Goal: Obtain resource: Download file/media

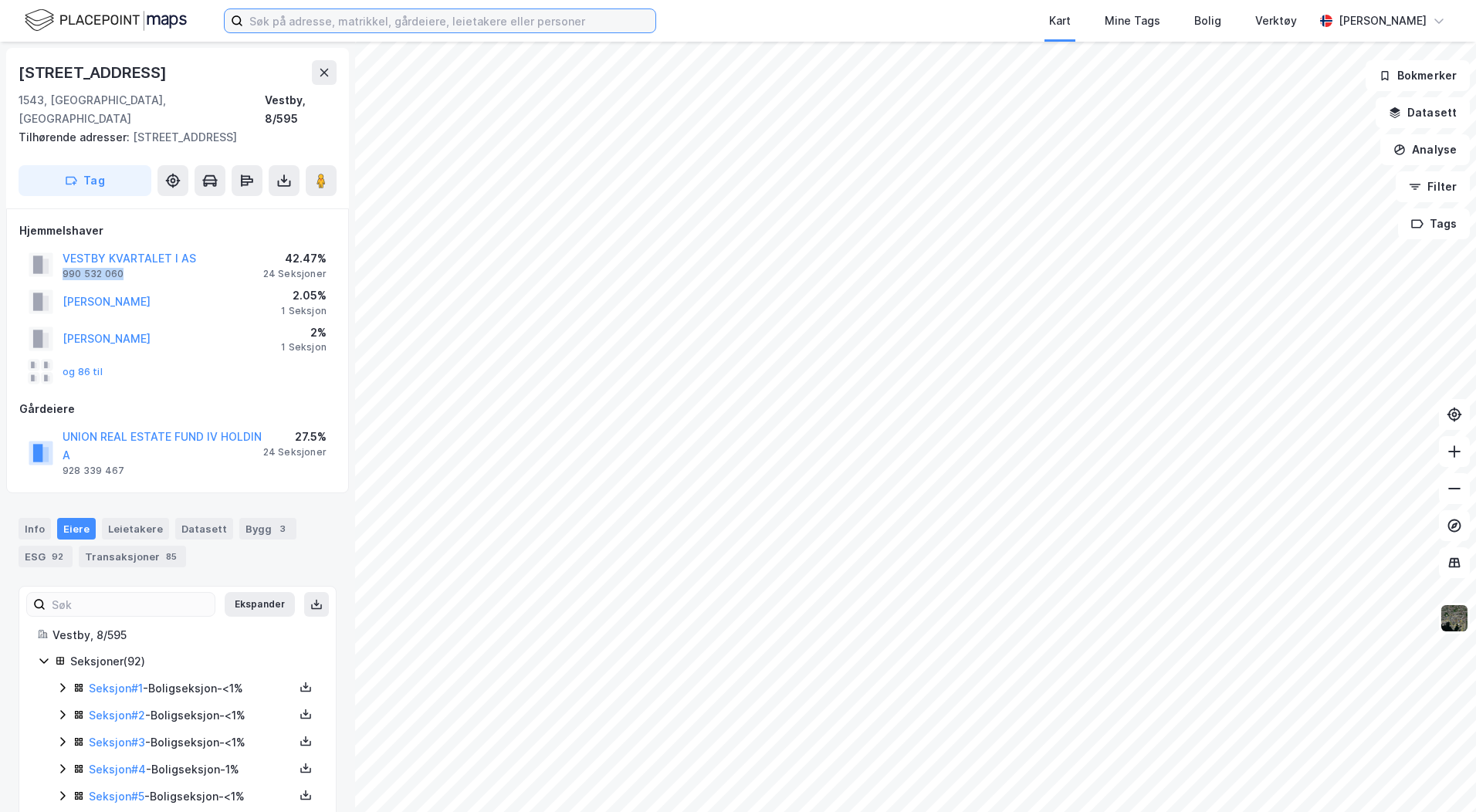
click at [271, 26] on input at bounding box center [450, 20] width 412 height 23
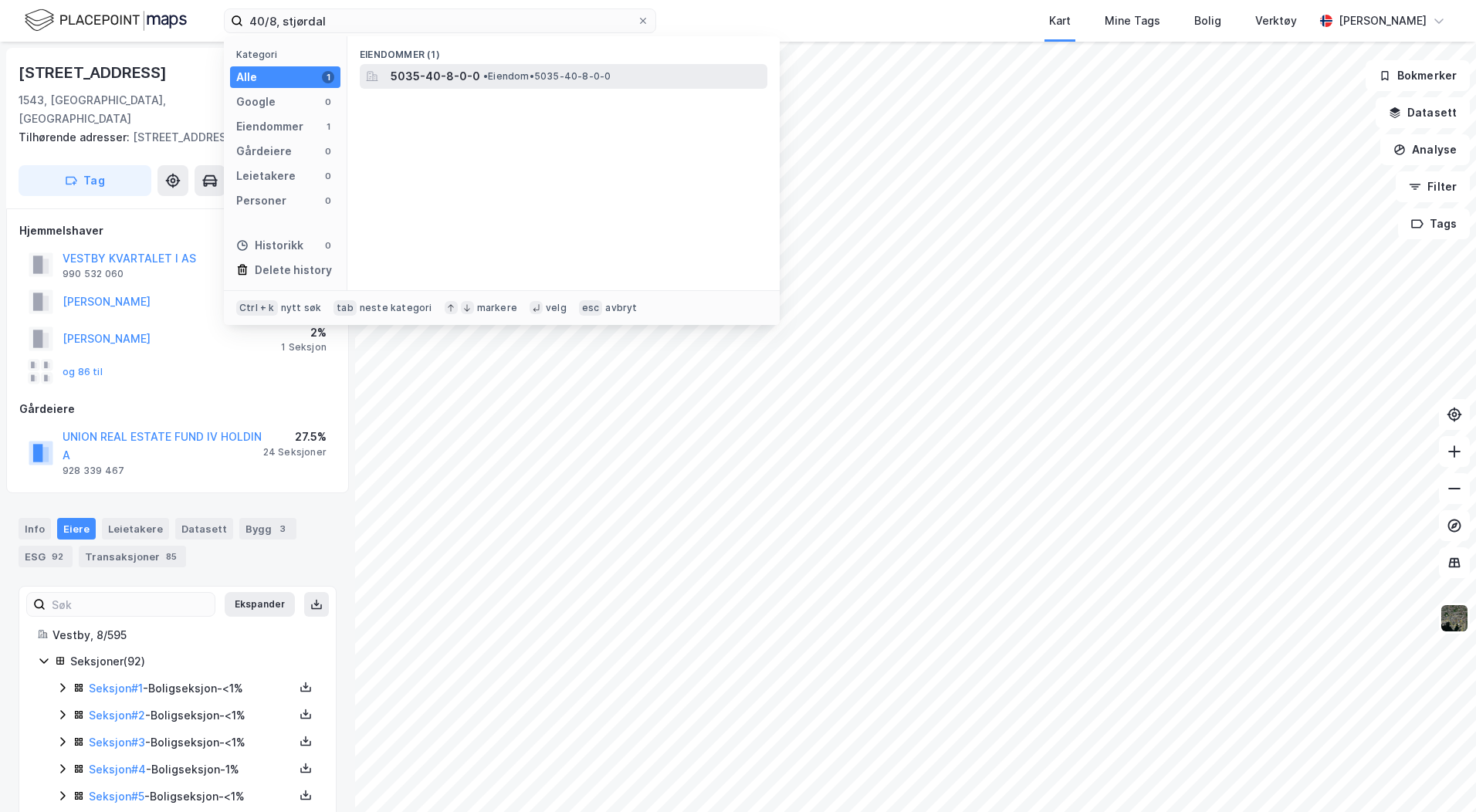
click at [405, 72] on span "5035-40-8-0-0" at bounding box center [436, 76] width 90 height 19
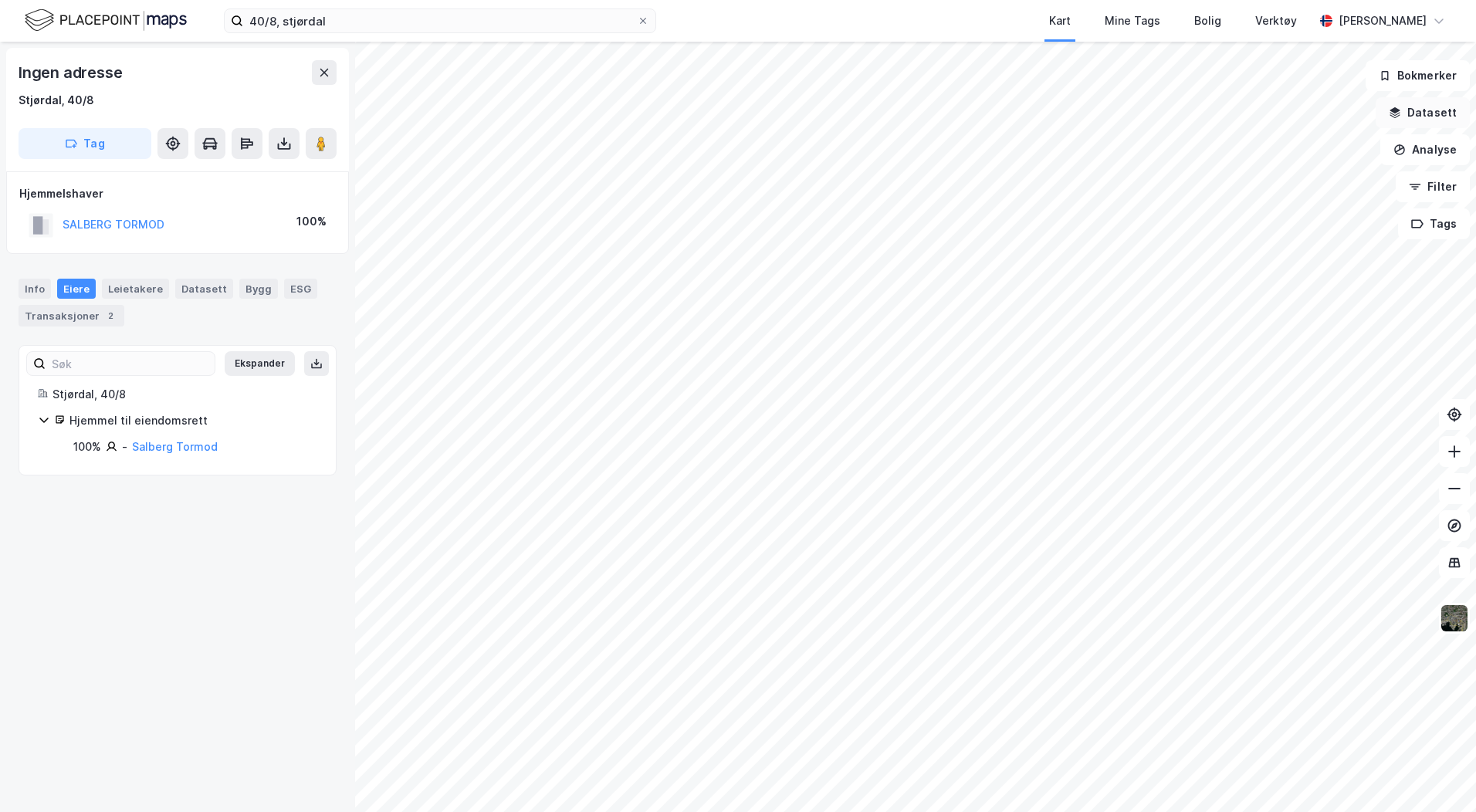
click at [1400, 123] on button "Datasett" at bounding box center [1422, 113] width 94 height 31
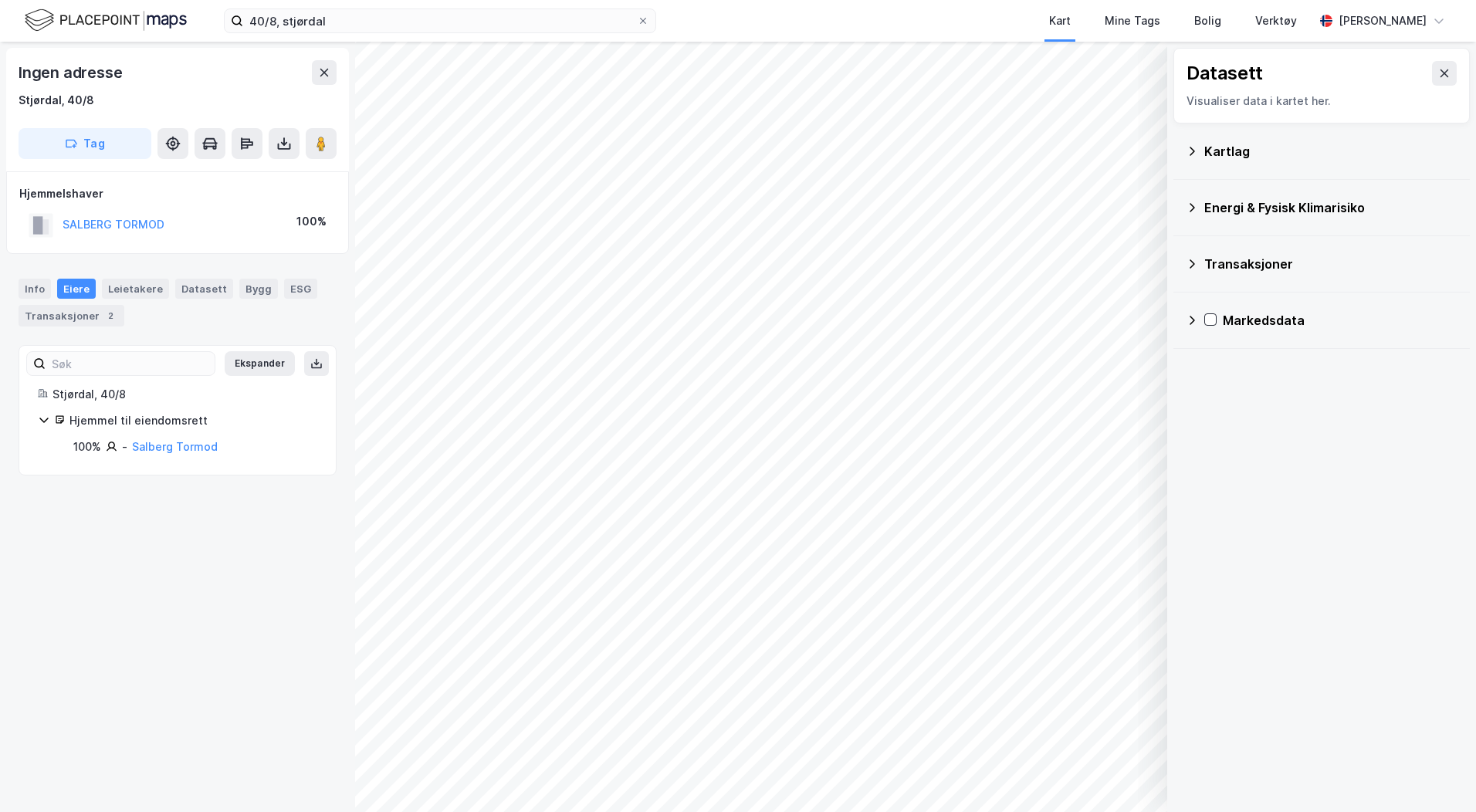
click at [1216, 152] on div "Kartlag" at bounding box center [1331, 151] width 253 height 19
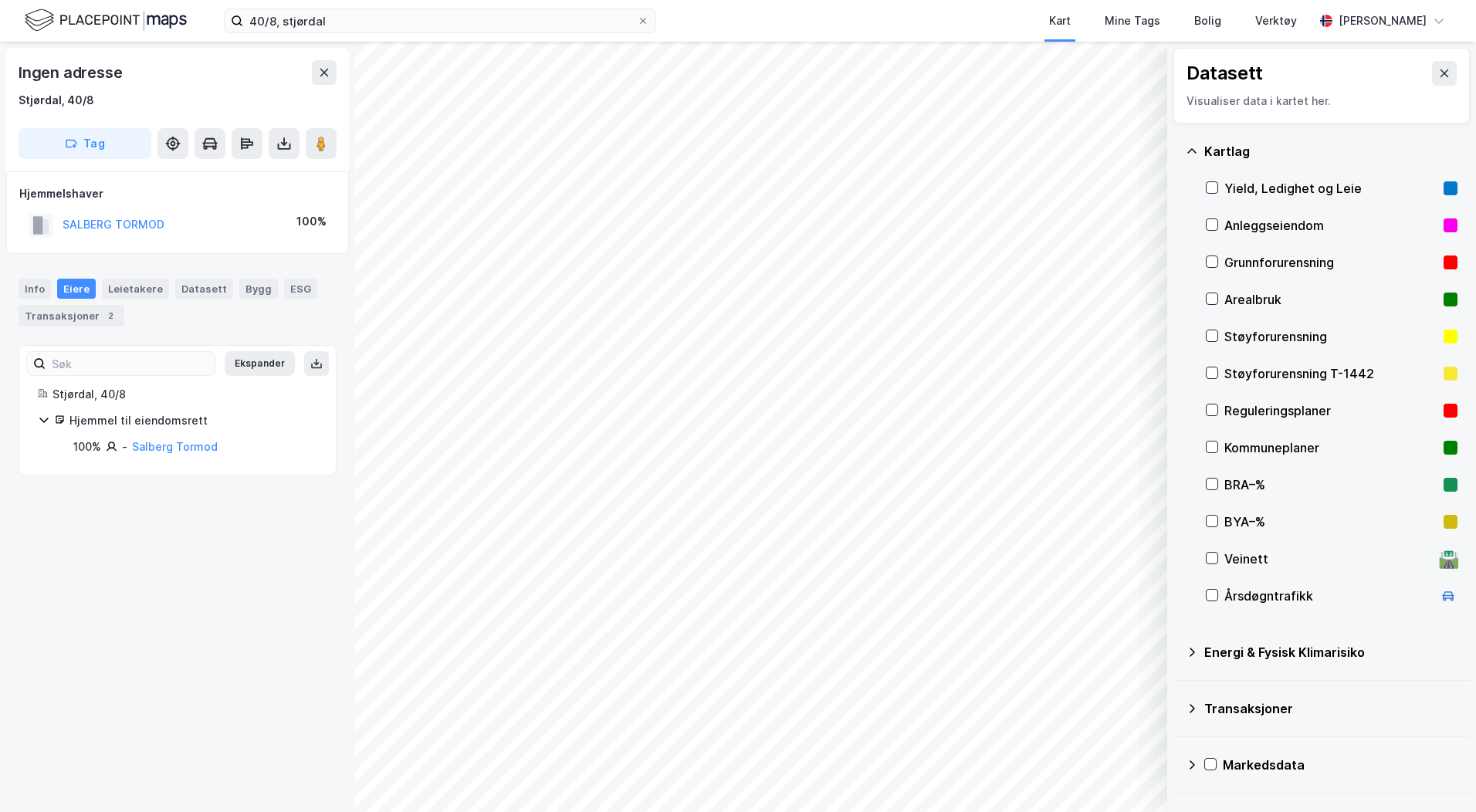
click at [1218, 406] on div "Reguleringsplaner" at bounding box center [1331, 410] width 252 height 37
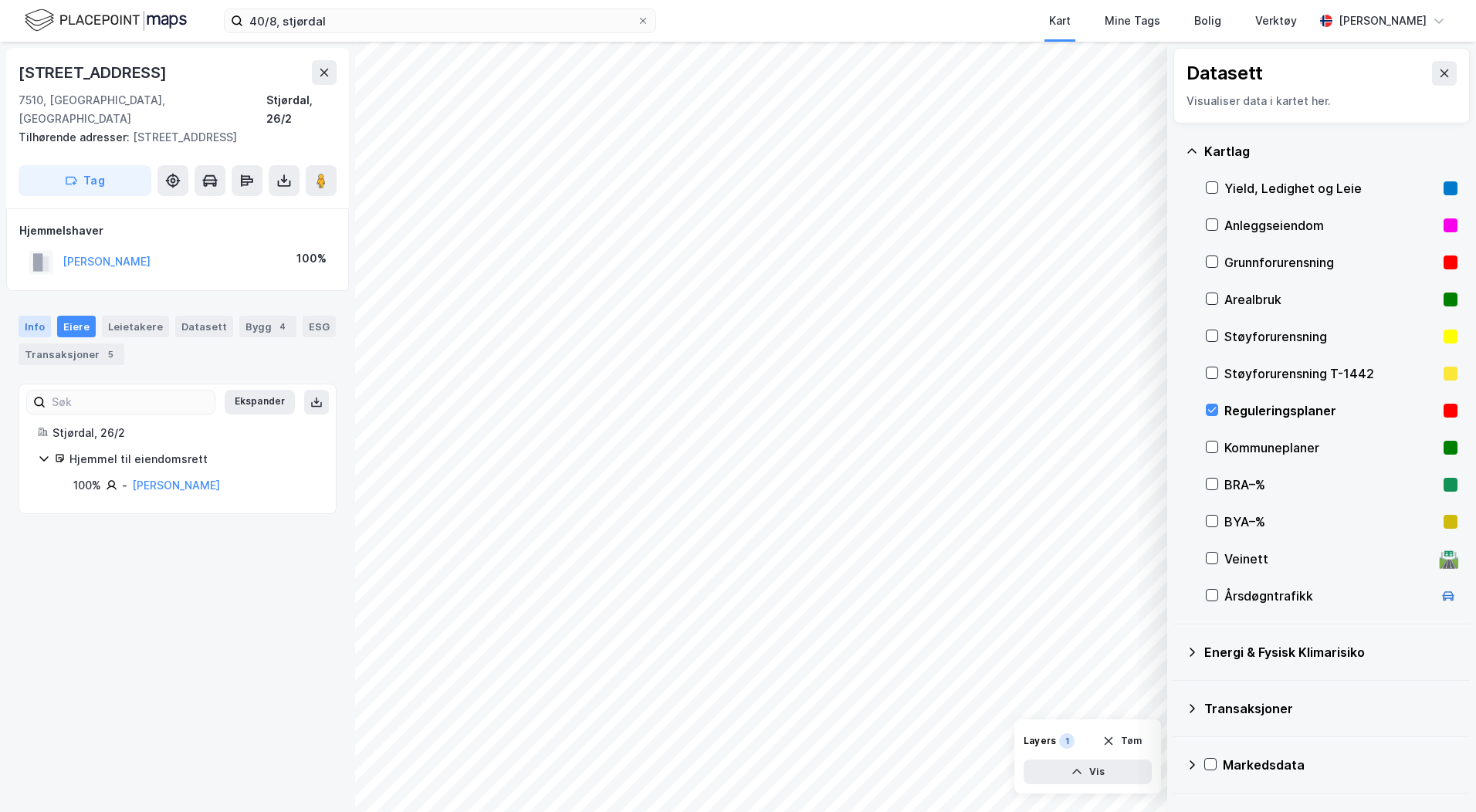
click at [35, 315] on div "Info" at bounding box center [35, 326] width 33 height 21
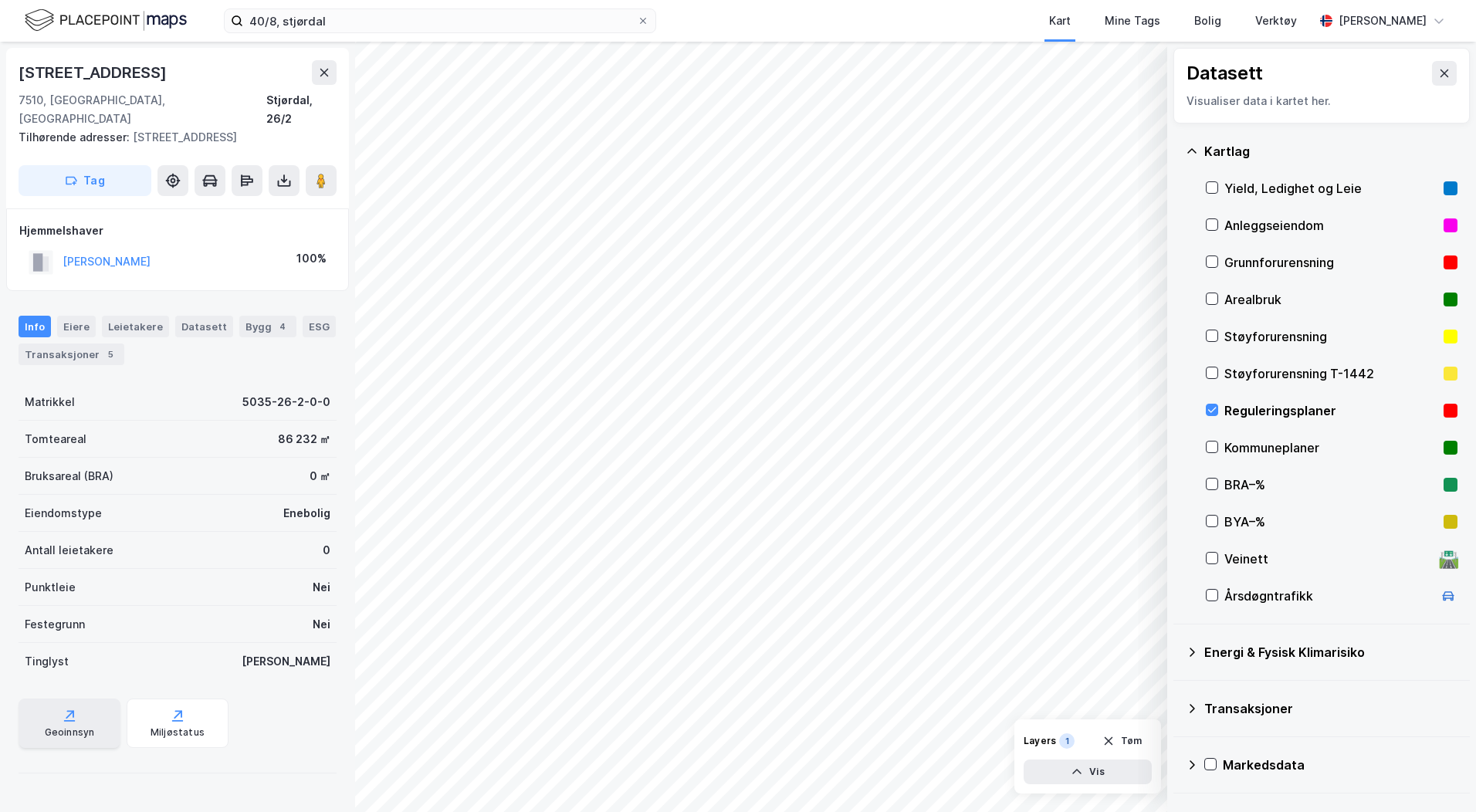
click at [69, 707] on icon at bounding box center [69, 715] width 16 height 16
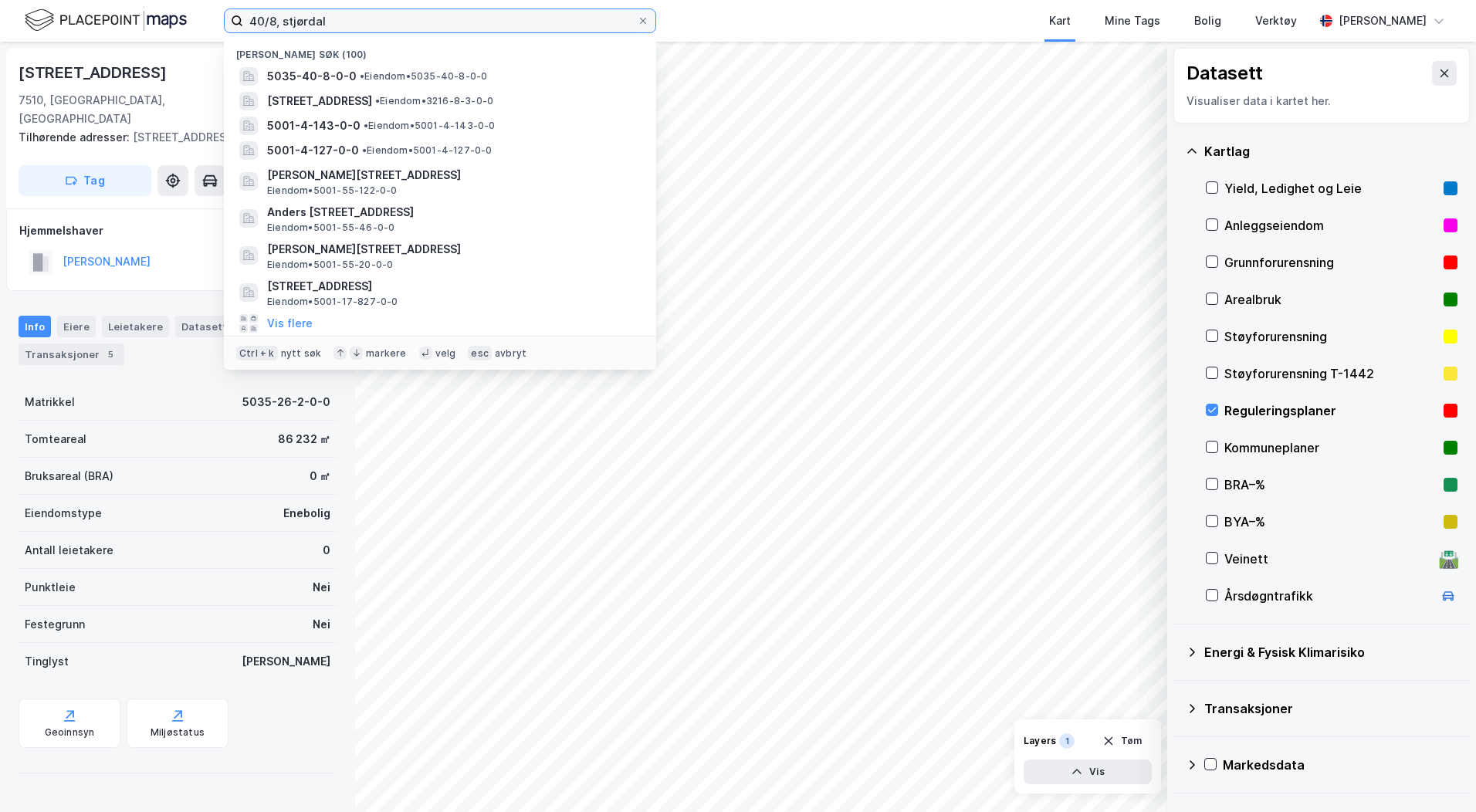
drag, startPoint x: 333, startPoint y: 18, endPoint x: 217, endPoint y: 15, distance: 116.0
click at [217, 15] on div "40/8, stjørdal Nylige søk (100) 5035-40-8-0-0 • Eiendom • 5035-40-8-0-0 Kirkeve…" at bounding box center [738, 20] width 1476 height 42
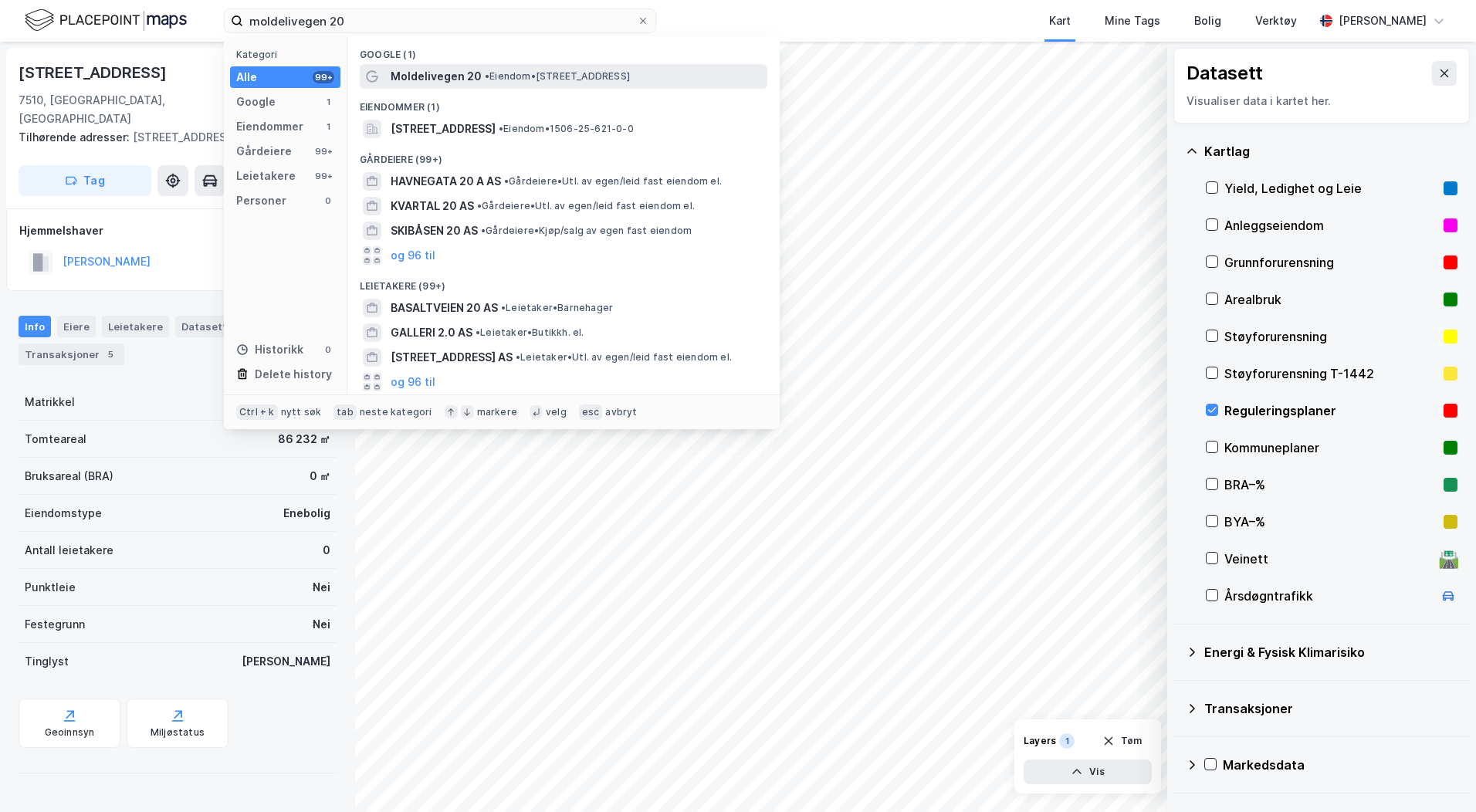
click at [464, 78] on span "Moldelivegen 20" at bounding box center [436, 76] width 91 height 19
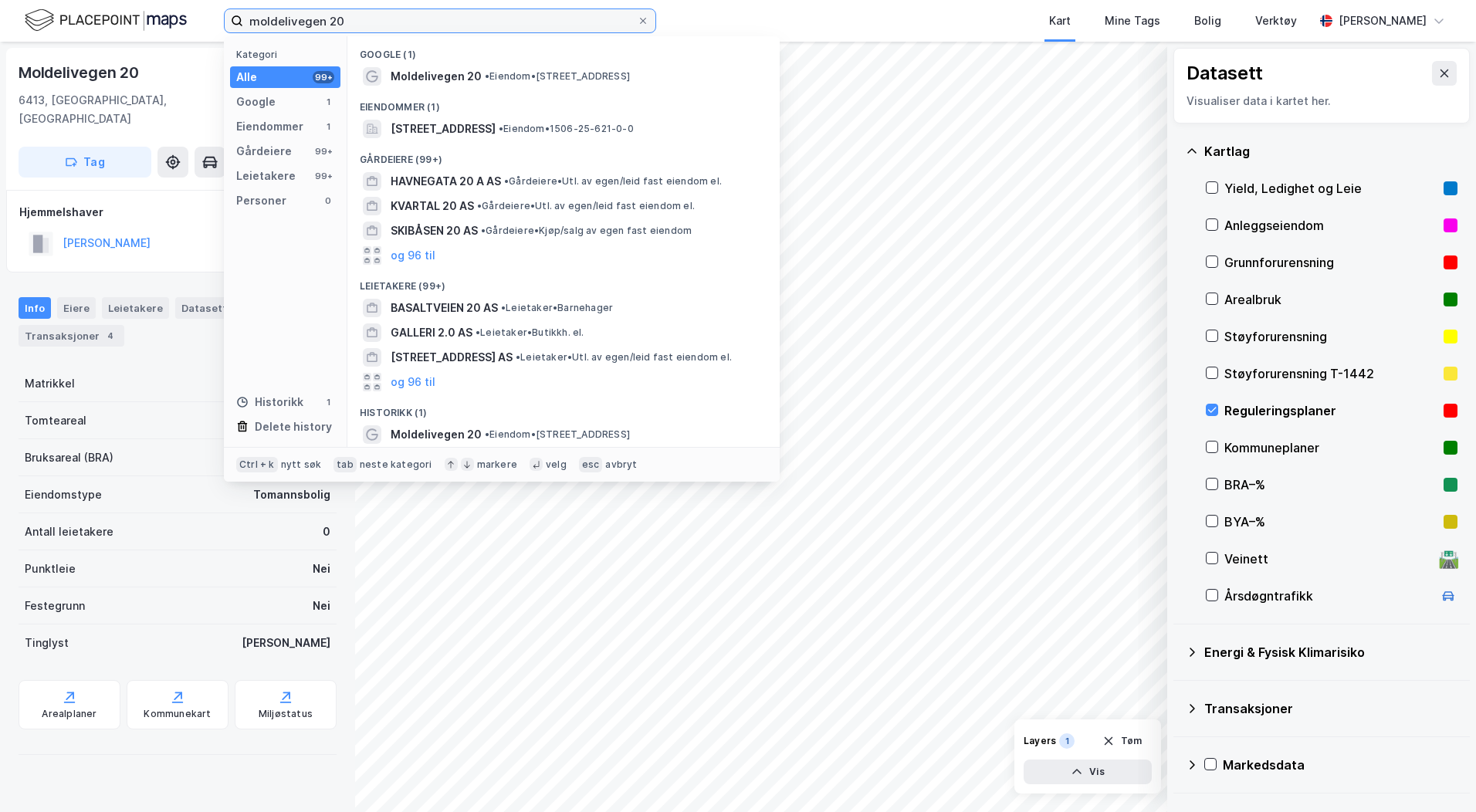
drag, startPoint x: 360, startPoint y: 25, endPoint x: 193, endPoint y: 20, distance: 167.1
click at [193, 20] on div "moldelivegen 20 Kategori Alle 99+ Google 1 Eiendommer 1 Gårdeiere 99+ Leietaker…" at bounding box center [738, 20] width 1476 height 42
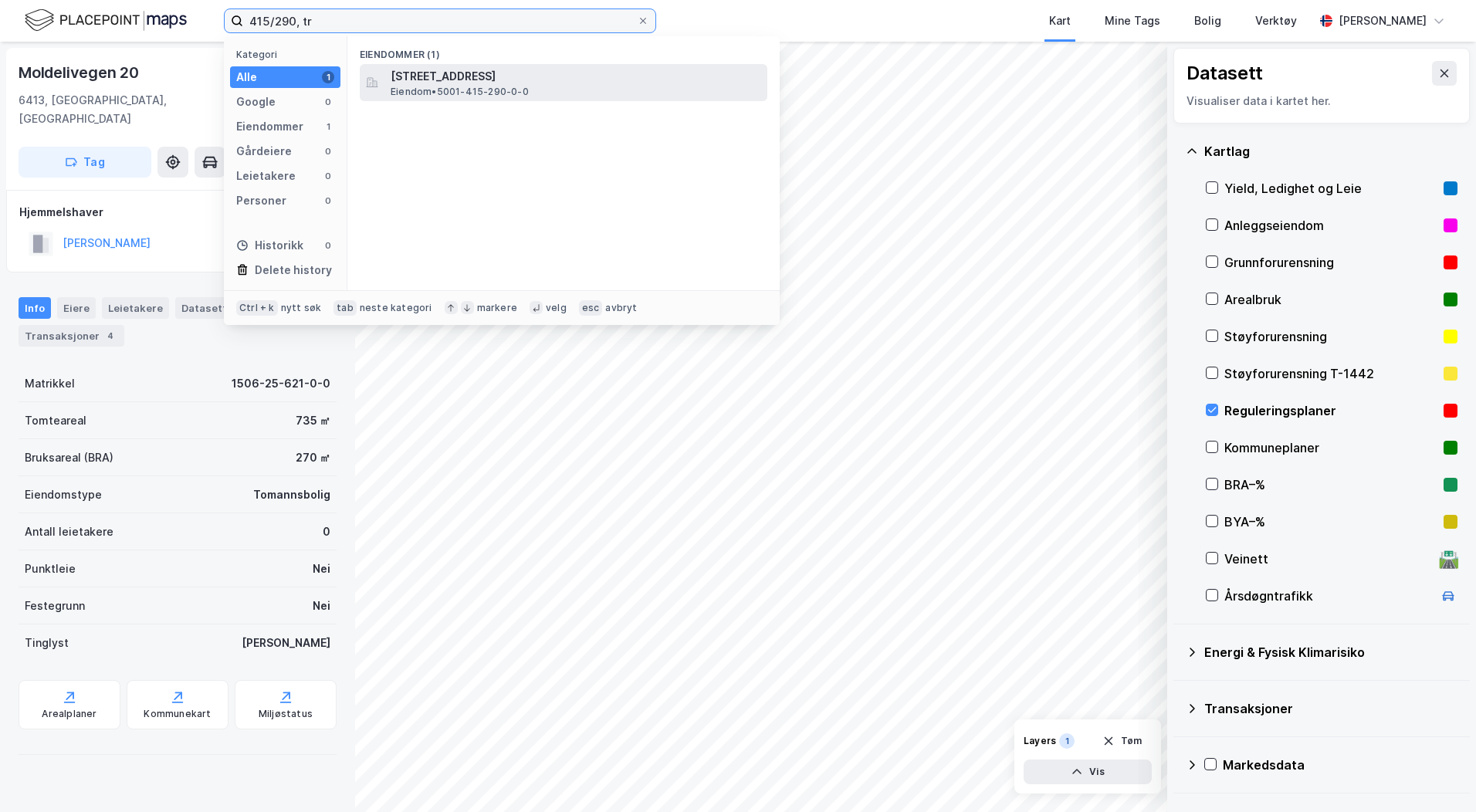
type input "415/290, tr"
click at [483, 87] on span "Eiendom • 5001-415-290-0-0" at bounding box center [459, 91] width 138 height 12
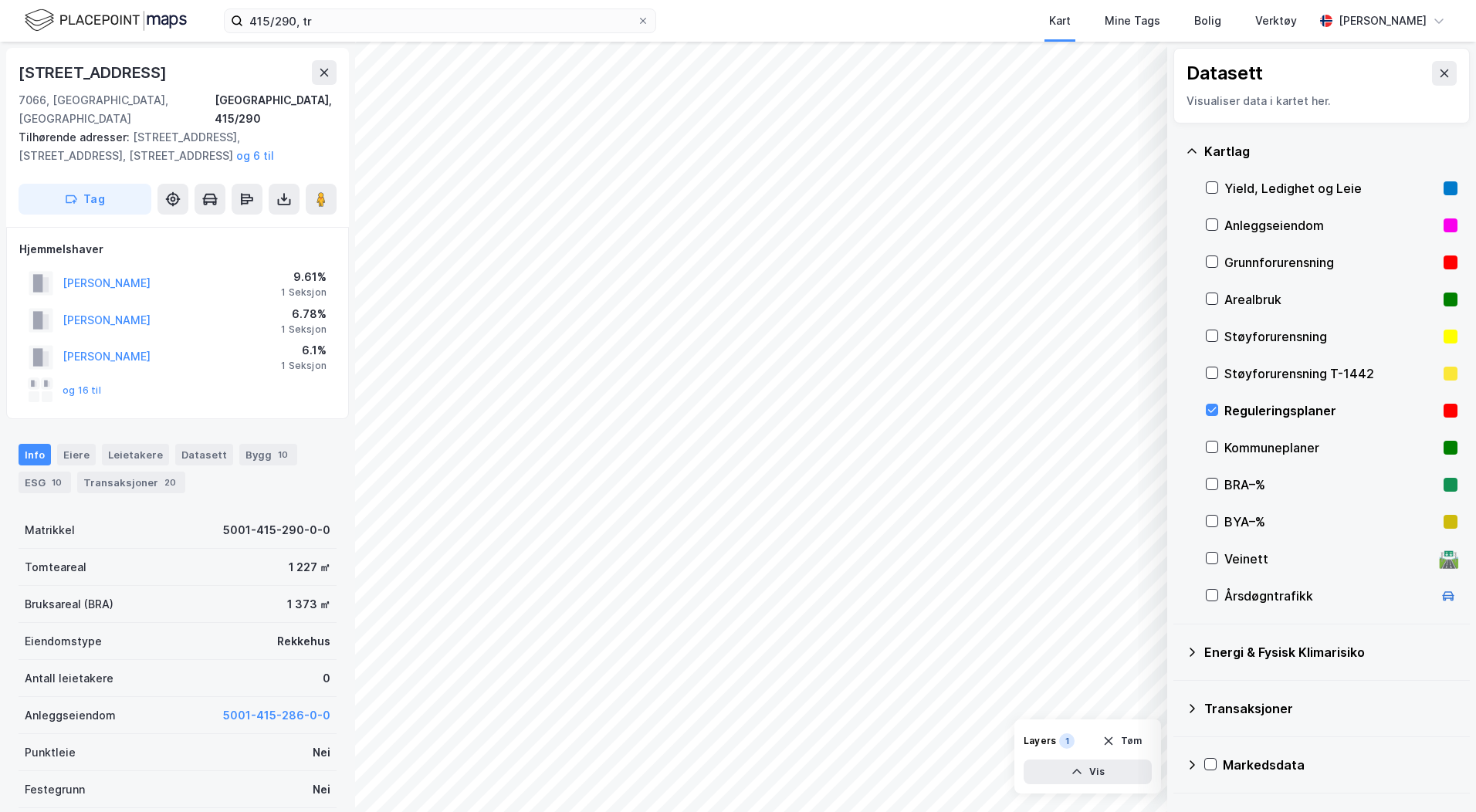
scroll to position [118, 0]
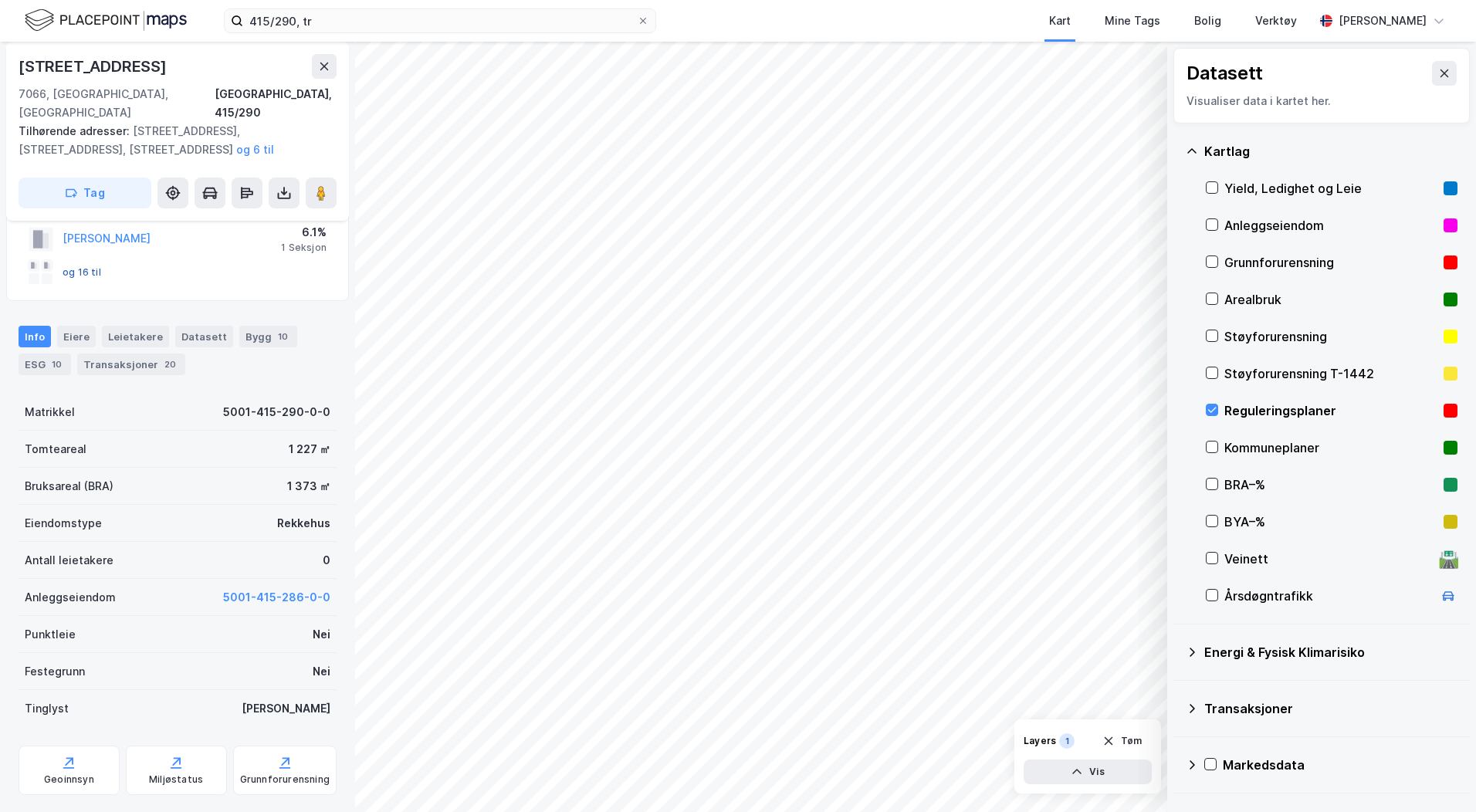
click at [0, 0] on button "og 16 til" at bounding box center [0, 0] width 0 height 0
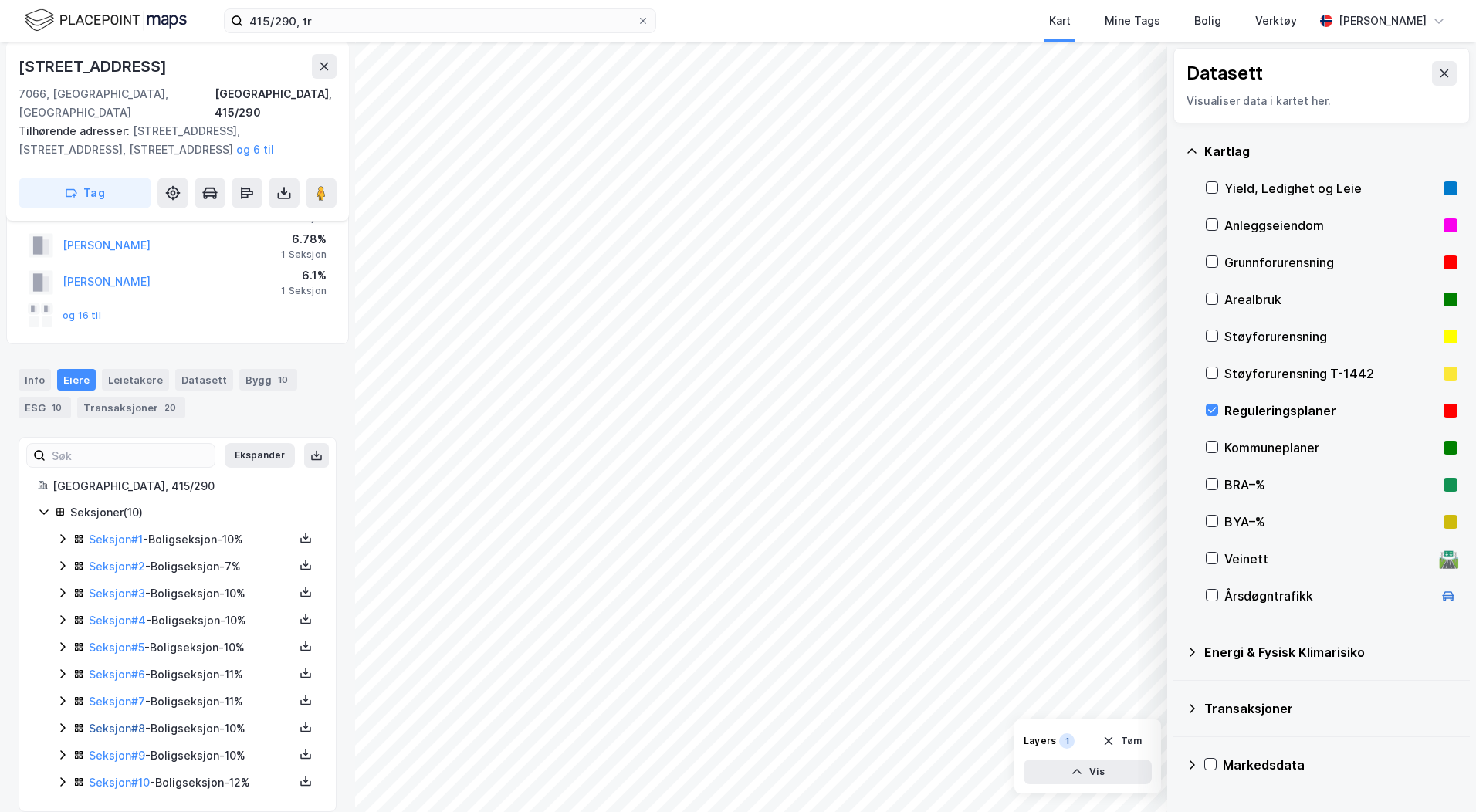
click at [138, 721] on link "Seksjon # 8" at bounding box center [117, 728] width 56 height 13
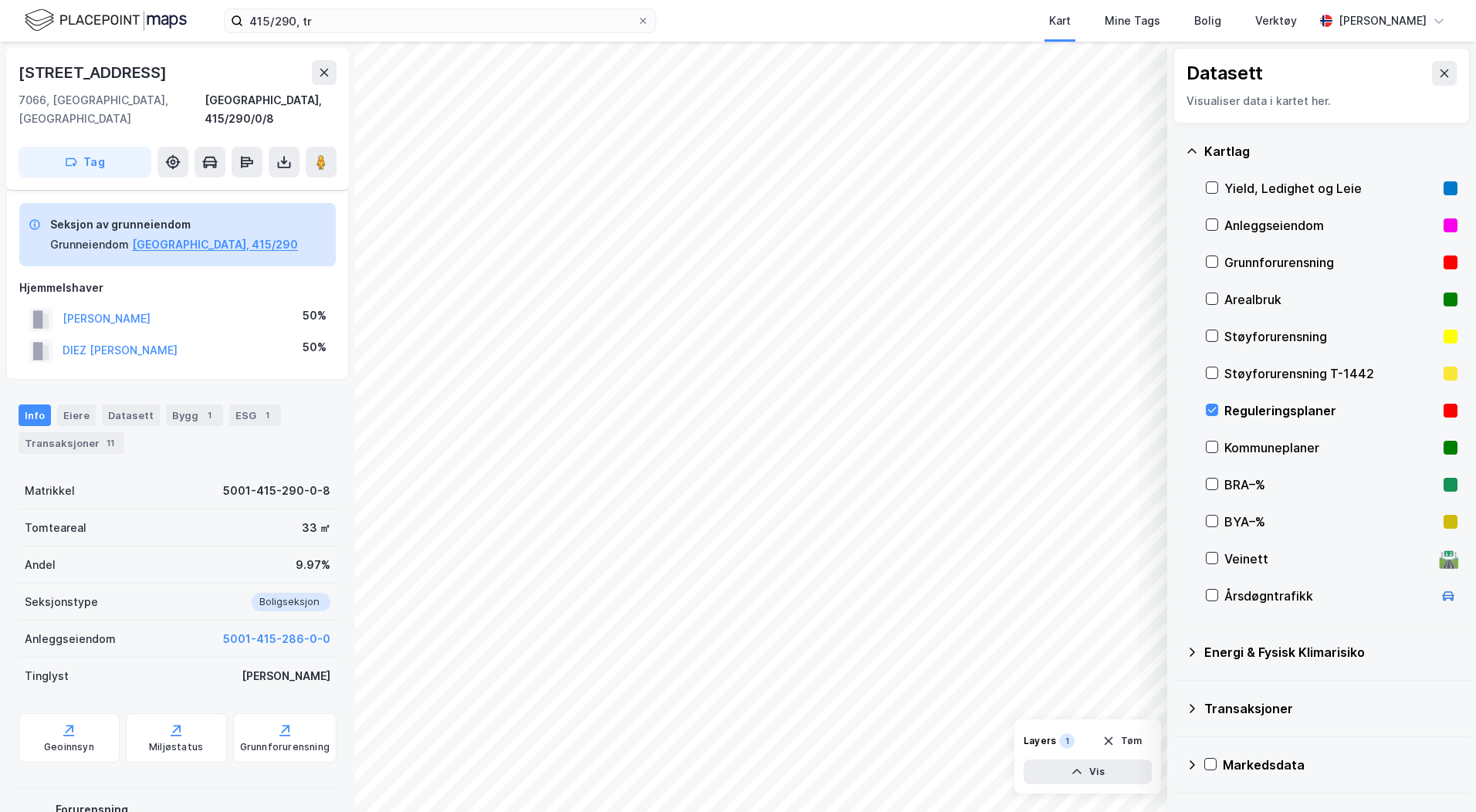
scroll to position [75, 0]
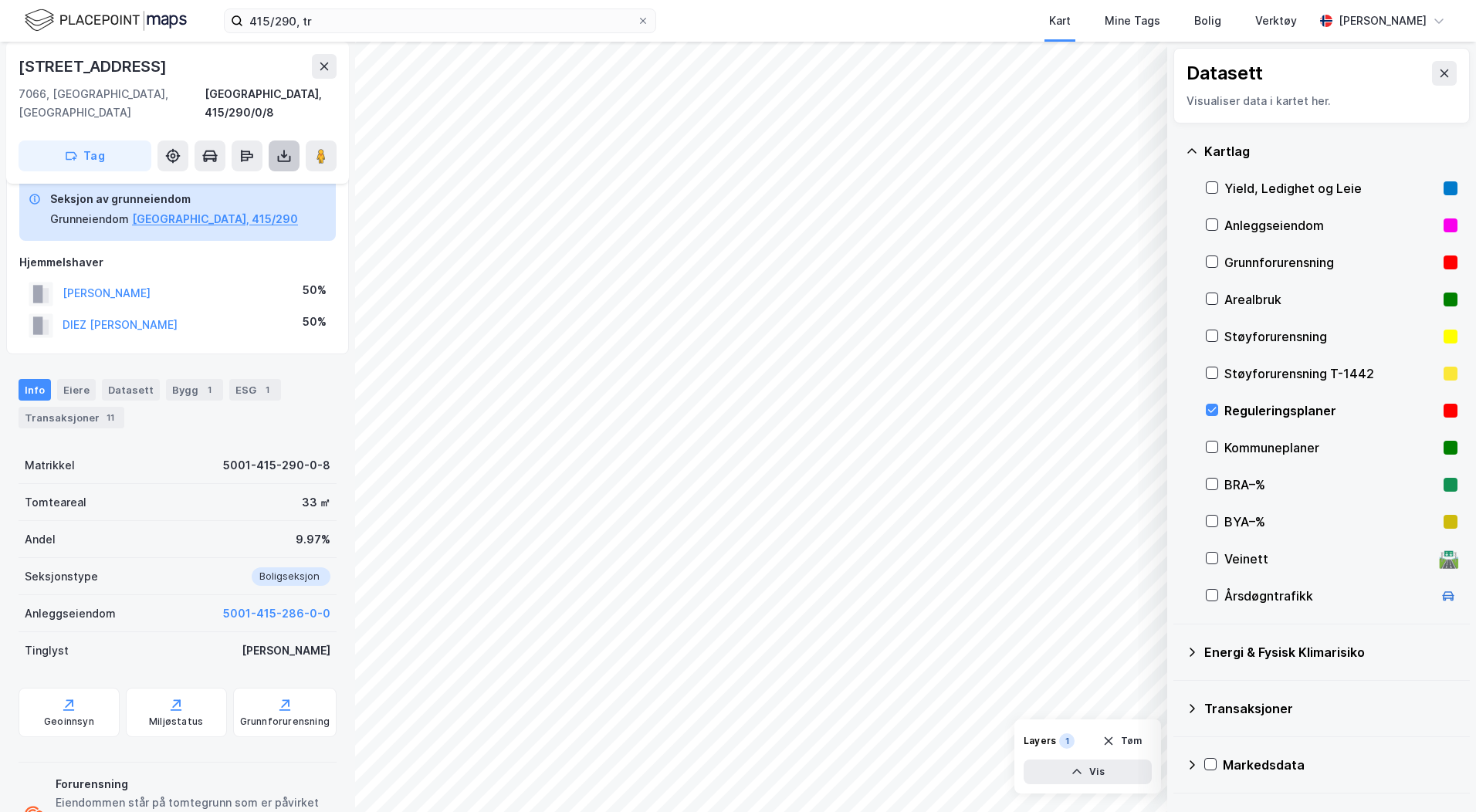
click at [285, 148] on icon at bounding box center [284, 155] width 16 height 16
click at [261, 174] on div "Last ned grunnbok" at bounding box center [217, 186] width 164 height 25
